Goal: Task Accomplishment & Management: Use online tool/utility

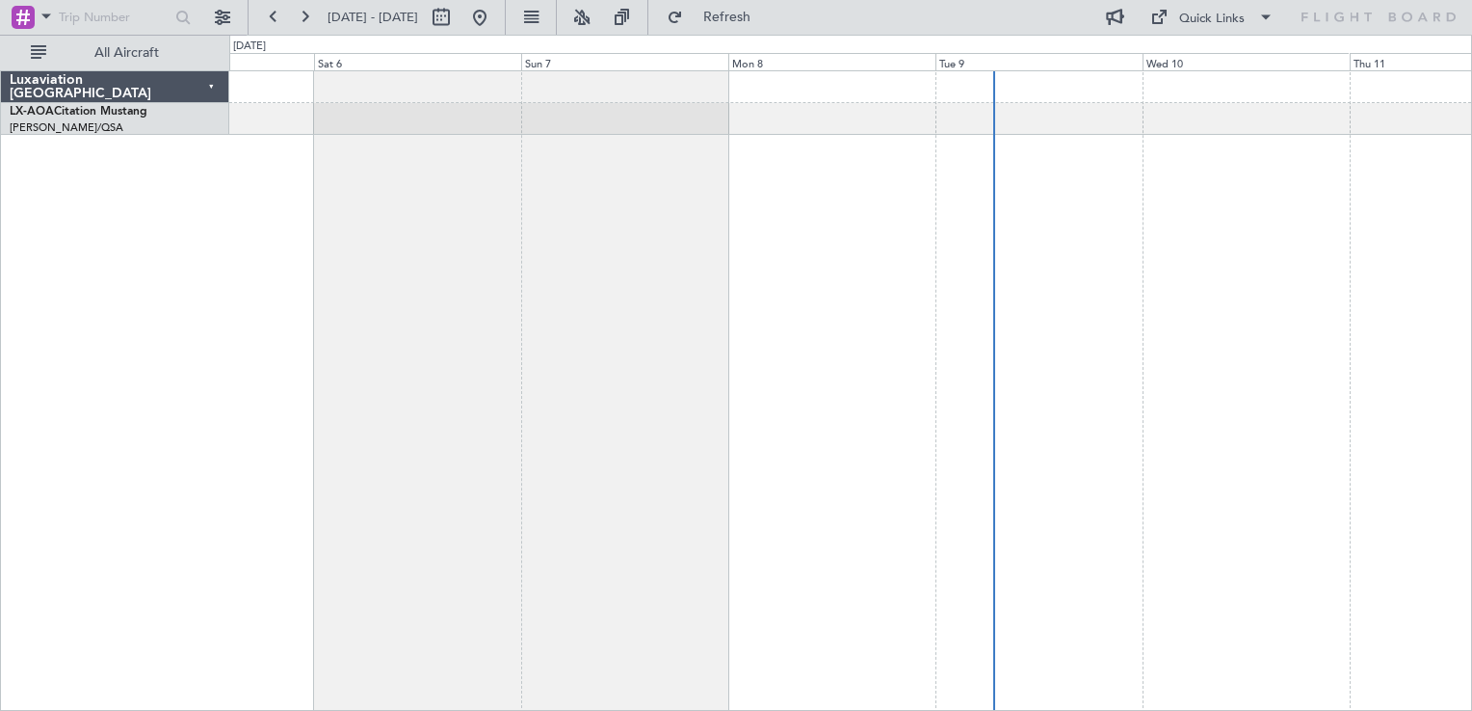
click at [605, 449] on div at bounding box center [850, 390] width 1243 height 641
click at [495, 32] on button at bounding box center [479, 17] width 31 height 31
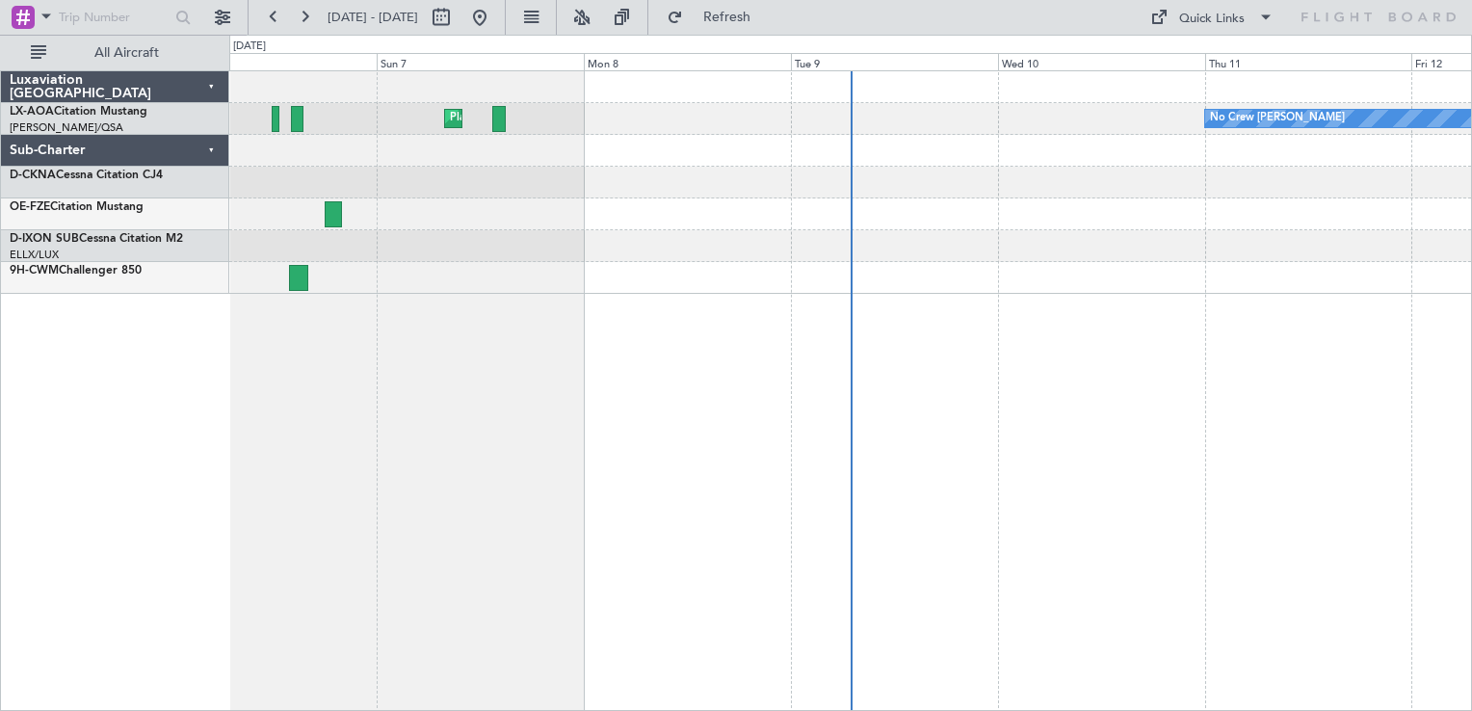
click at [1364, 356] on div "No Crew Chester Planned Maint Paris (Le Bourget) No Crew Dublin (Dublin Intl)" at bounding box center [850, 390] width 1243 height 641
click at [780, 623] on div "No Crew Chester Planned Maint Paris (Le Bourget) No Crew Dublin (Dublin Intl)" at bounding box center [850, 390] width 1243 height 641
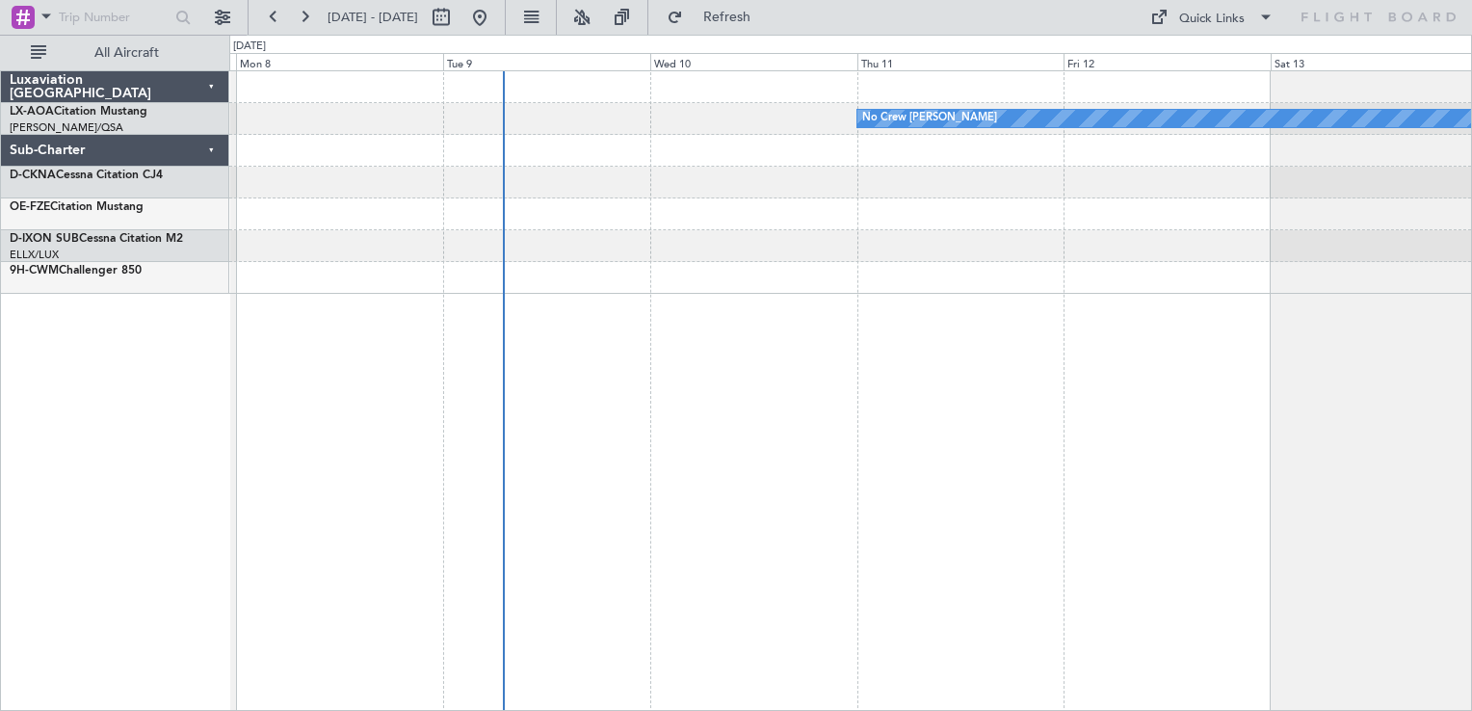
click at [757, 413] on div "No Crew Chester Planned Maint Paris (Le Bourget)" at bounding box center [850, 390] width 1243 height 641
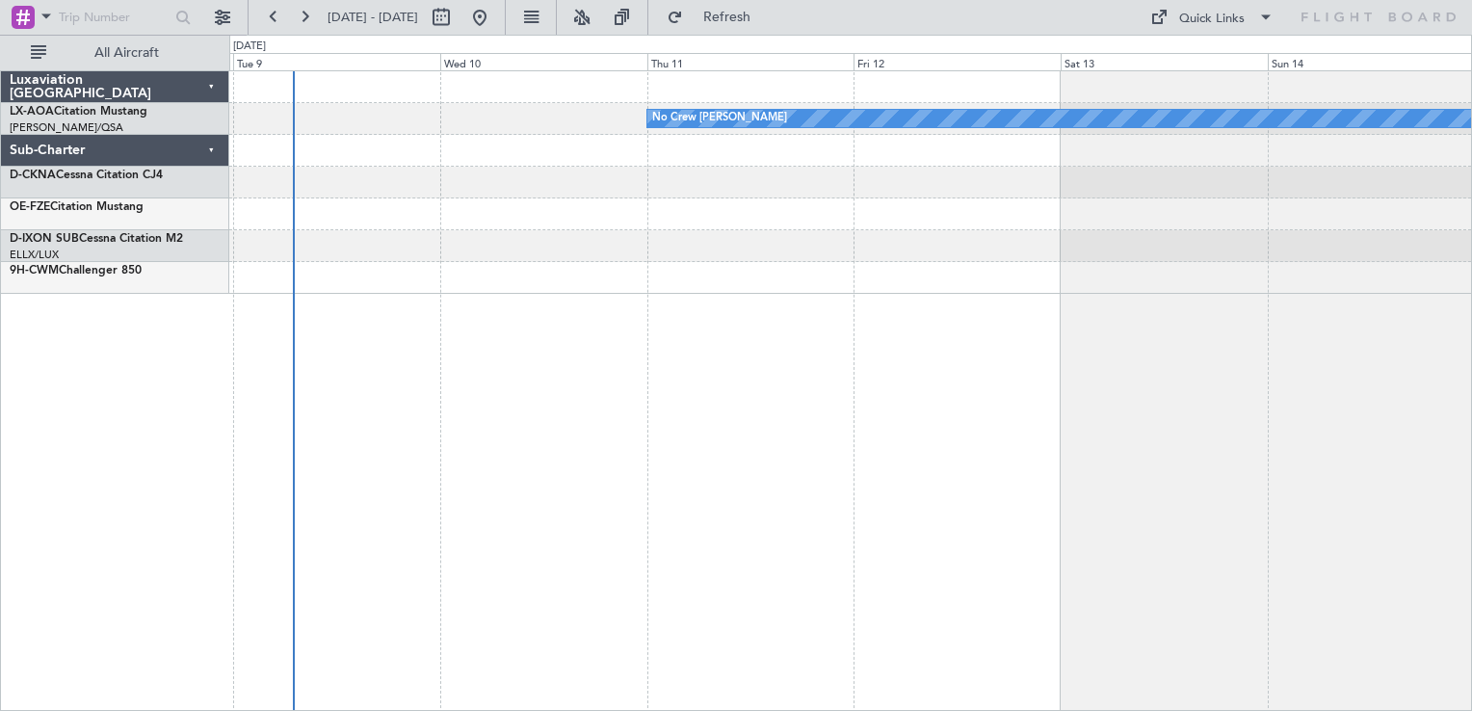
click at [555, 387] on div "No Crew Chester" at bounding box center [850, 390] width 1243 height 641
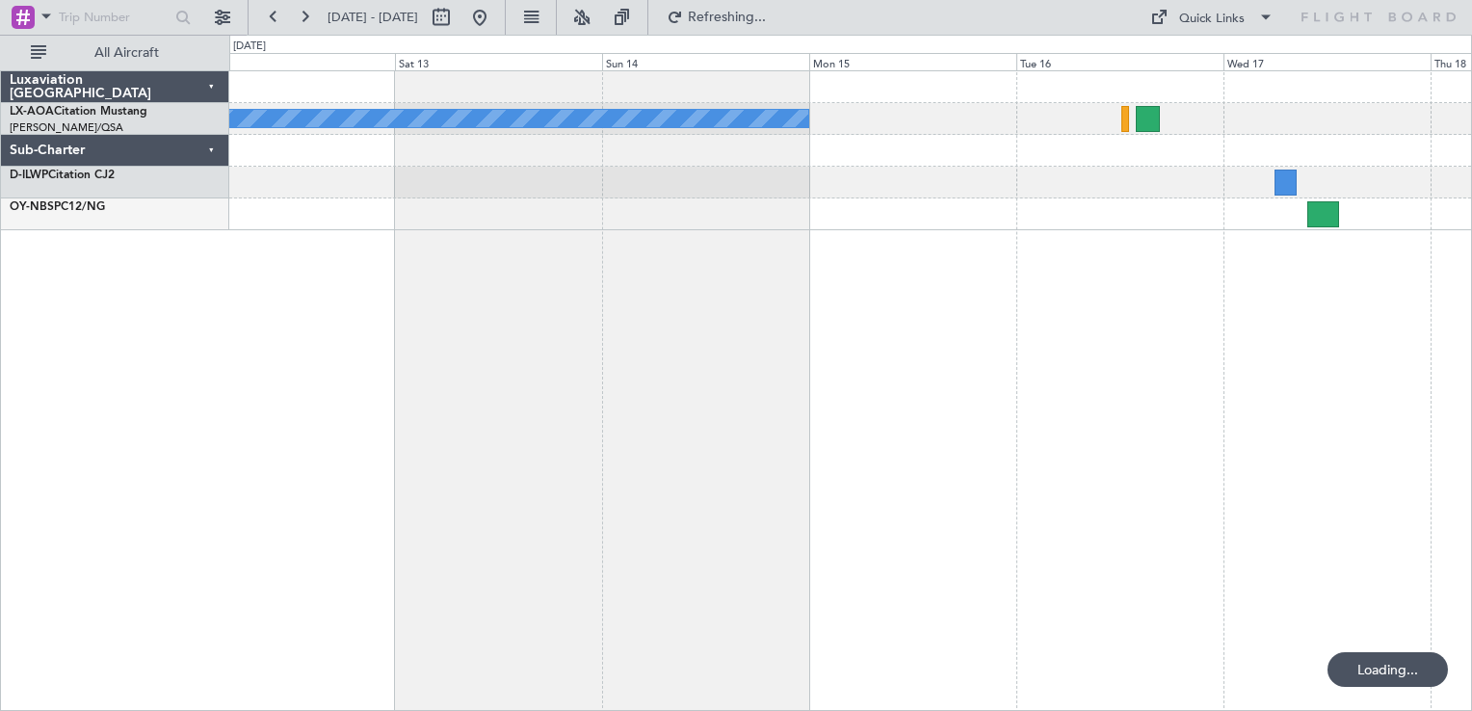
click at [677, 356] on div "No Crew Chester" at bounding box center [850, 390] width 1243 height 641
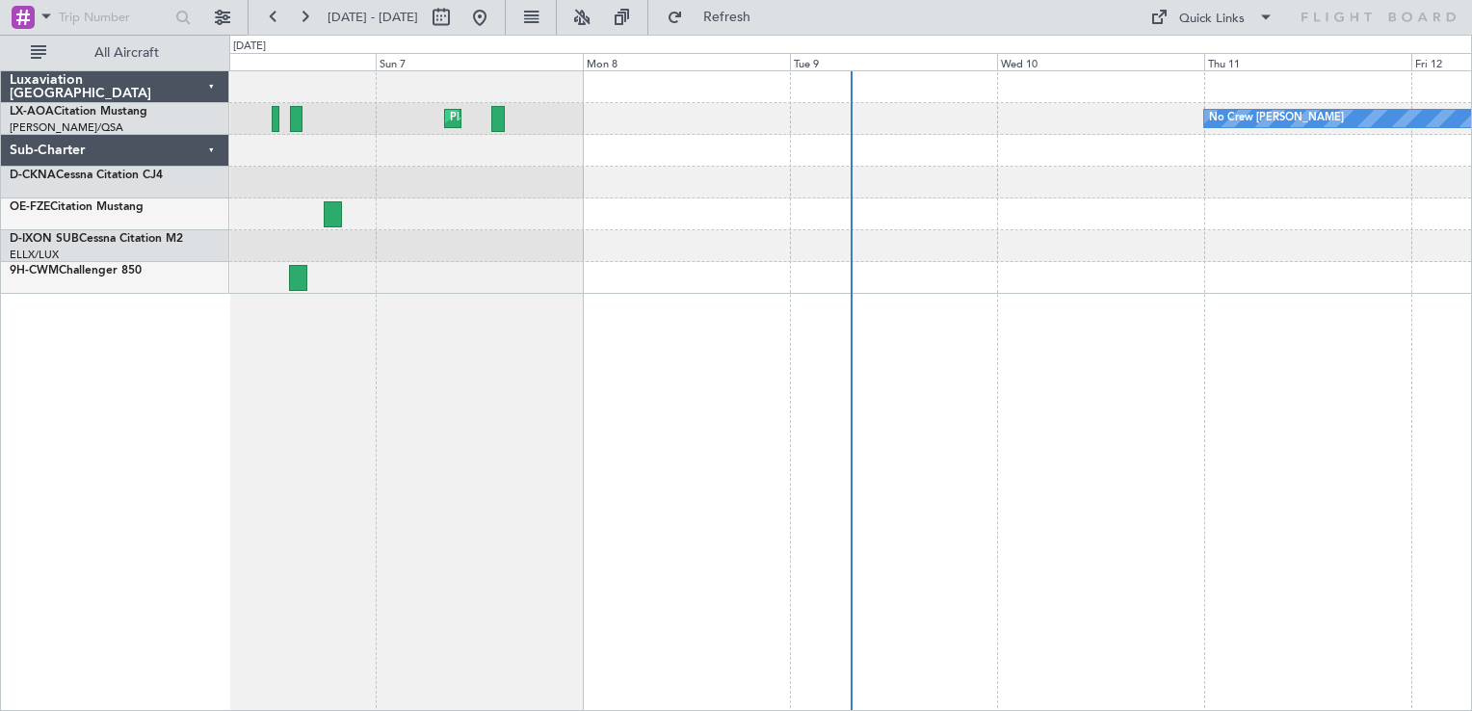
click at [382, 174] on div "No Crew Chester Planned Maint Paris (Le Bourget) No Crew Dublin (Dublin Intl)" at bounding box center [850, 182] width 1242 height 223
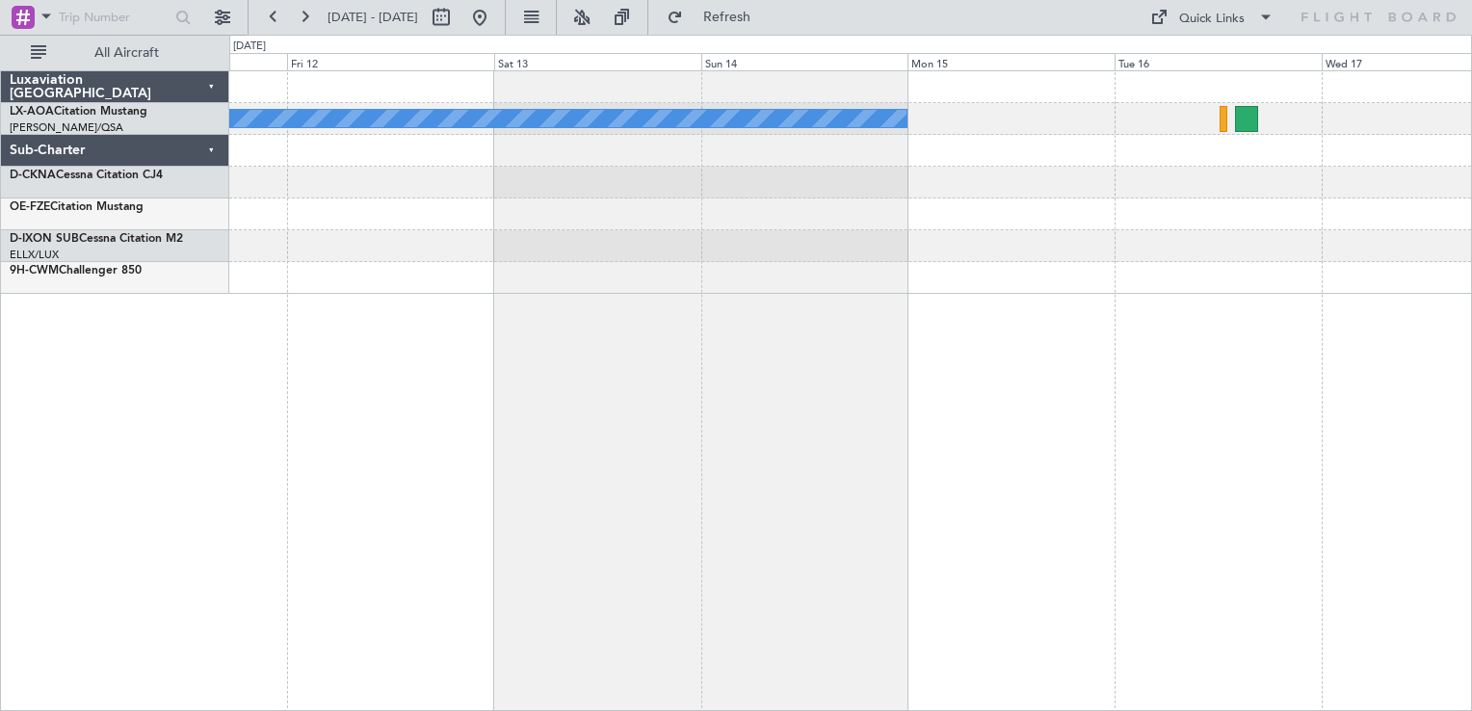
click at [563, 221] on div at bounding box center [850, 214] width 1242 height 32
click at [811, 253] on div "No Crew Chester" at bounding box center [850, 182] width 1242 height 223
